Goal: Use online tool/utility: Use online tool/utility

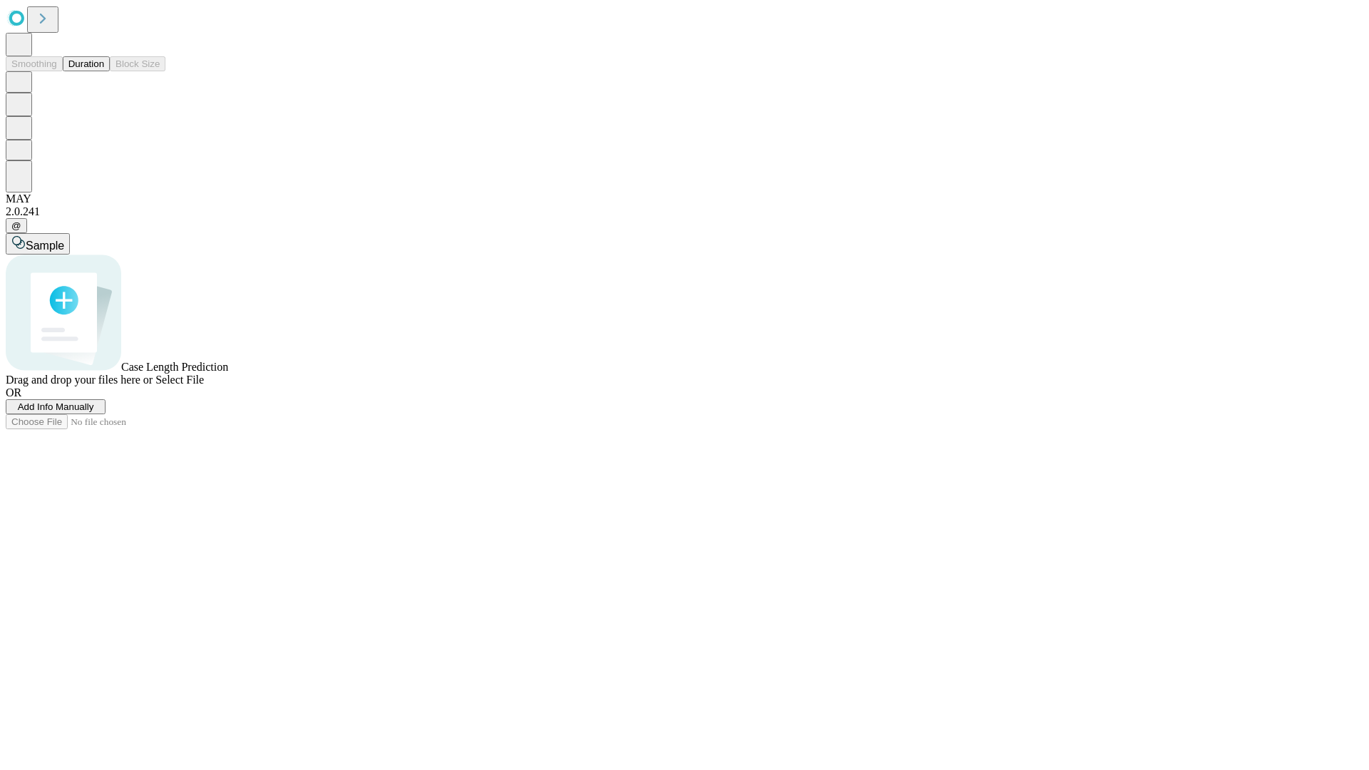
click at [104, 71] on button "Duration" at bounding box center [86, 63] width 47 height 15
click at [204, 386] on span "Select File" at bounding box center [179, 380] width 49 height 12
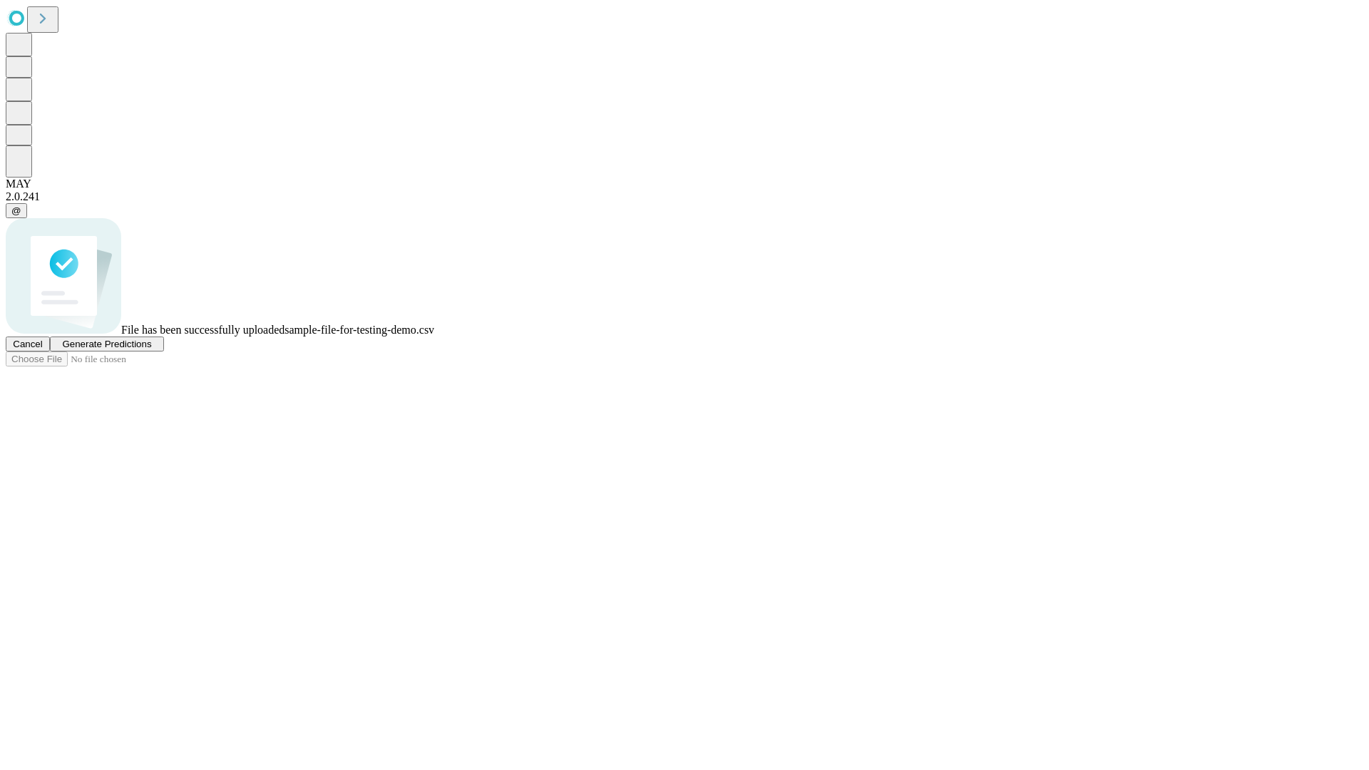
click at [151, 349] on span "Generate Predictions" at bounding box center [106, 344] width 89 height 11
